Goal: Communication & Community: Answer question/provide support

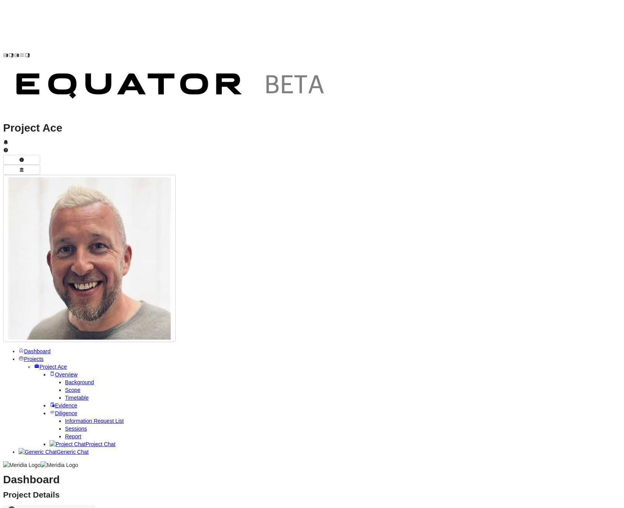
click at [56, 449] on span "Generic Chat" at bounding box center [72, 452] width 32 height 6
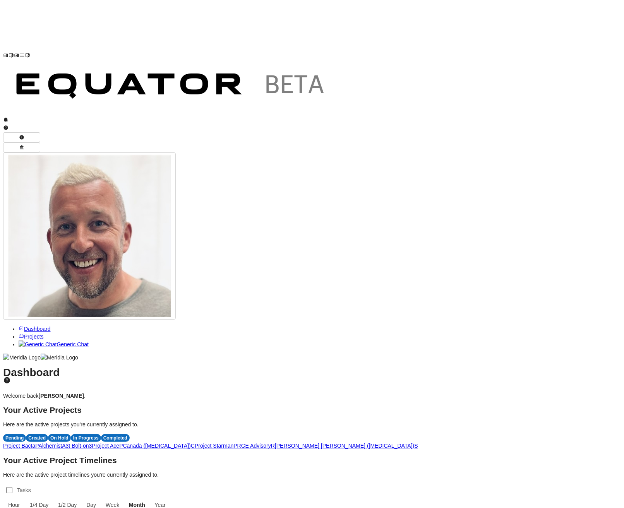
click at [68, 341] on link "Generic Chat" at bounding box center [54, 344] width 70 height 6
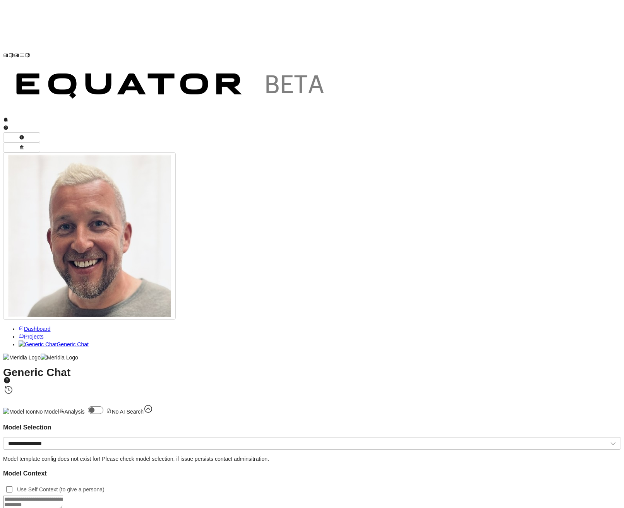
click at [63, 496] on textarea at bounding box center [33, 502] width 60 height 13
paste textarea "**********"
type textarea "**********"
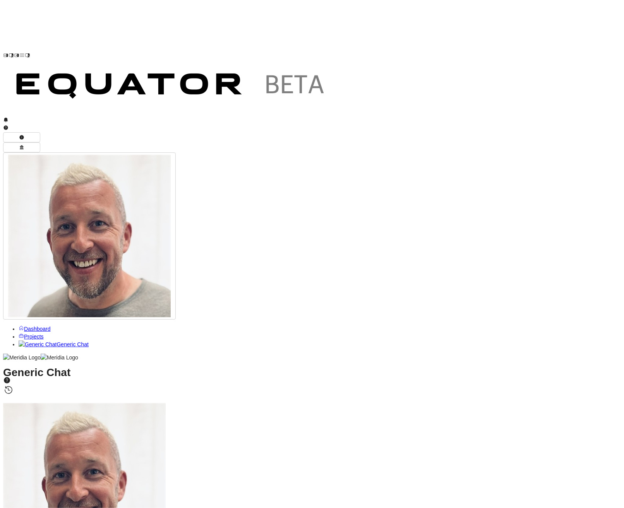
drag, startPoint x: 250, startPoint y: 371, endPoint x: 440, endPoint y: 382, distance: 190.6
drag, startPoint x: 309, startPoint y: 282, endPoint x: 226, endPoint y: 267, distance: 84.8
copy div "Determines competitive moat, pricing power, and defensibility to assess sustain…"
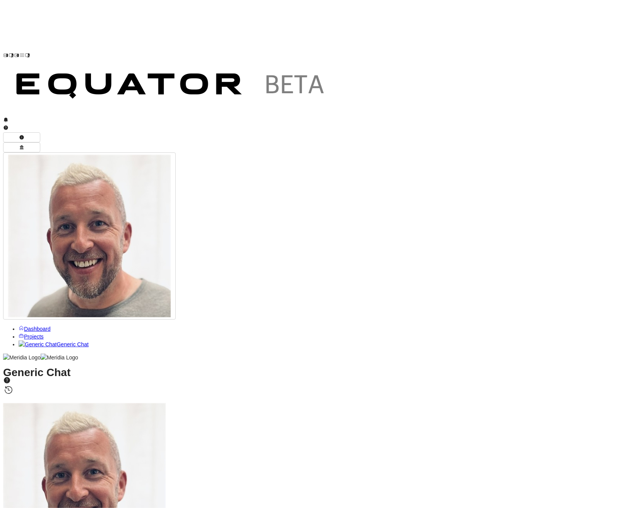
drag, startPoint x: 230, startPoint y: 289, endPoint x: 336, endPoint y: 297, distance: 105.9
copy p "Validates growth scalability, unit economics viability, and marketing efficienc…"
drag, startPoint x: 221, startPoint y: 311, endPoint x: 327, endPoint y: 317, distance: 106.2
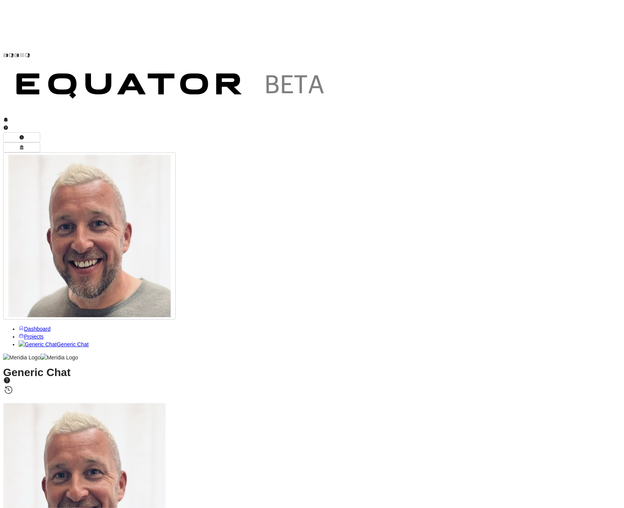
copy p "Identifies revenue optimisation opportunities through improved conversion rates…"
drag, startPoint x: 205, startPoint y: 335, endPoint x: 317, endPoint y: 344, distance: 112.2
copy p "Assesses operational efficiency, technology resilience, and competitive differe…"
